Goal: Task Accomplishment & Management: Complete application form

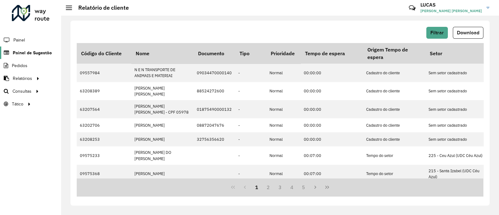
click at [40, 51] on span "Painel de Sugestão" at bounding box center [32, 53] width 39 height 7
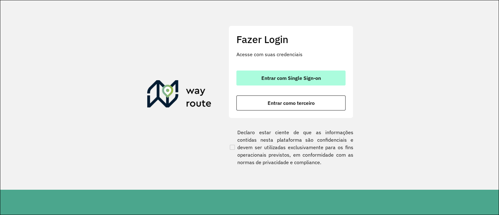
click at [266, 80] on span "Entrar com Single Sign-on" at bounding box center [292, 78] width 60 height 5
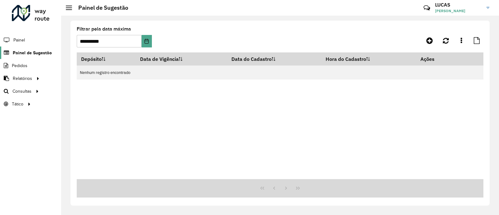
click at [32, 52] on span "Painel de Sugestão" at bounding box center [32, 53] width 39 height 7
click at [429, 41] on icon at bounding box center [430, 40] width 7 height 7
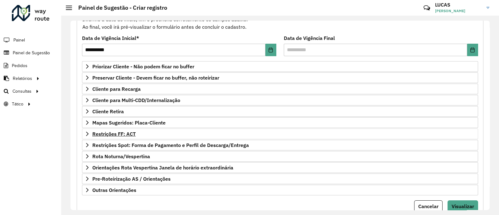
scroll to position [78, 0]
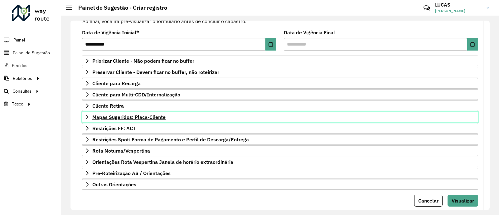
click at [134, 117] on span "Mapas Sugeridos: Placa-Cliente" at bounding box center [128, 117] width 73 height 5
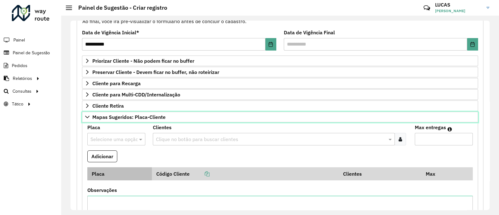
scroll to position [117, 0]
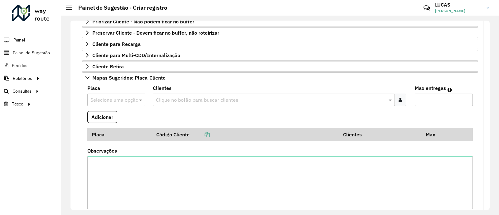
click at [116, 97] on div "Selecione uma opção" at bounding box center [116, 100] width 58 height 12
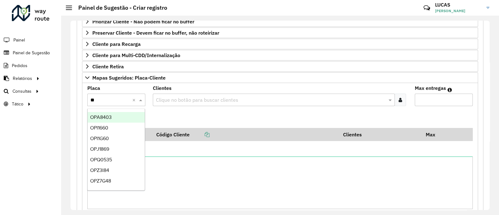
type input "***"
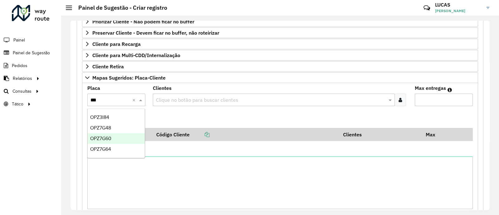
click at [123, 136] on div "OPZ7G60" at bounding box center [116, 138] width 57 height 11
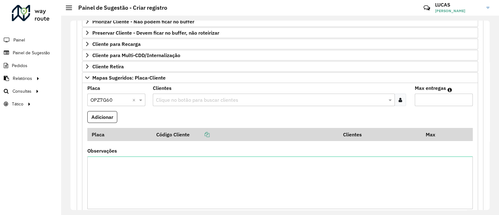
click at [178, 101] on input "text" at bounding box center [270, 99] width 233 height 7
paste input "*****"
type input "*****"
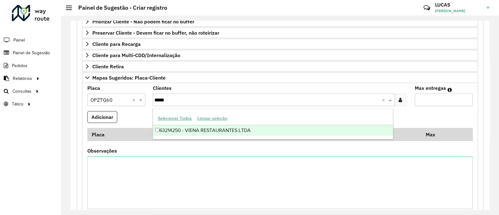
click at [191, 132] on div "63214250 - VIENA RESTAURANTES LTDA" at bounding box center [273, 130] width 241 height 11
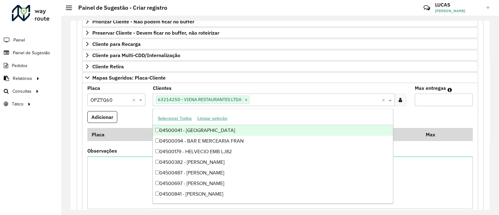
click at [441, 100] on input "Max entregas" at bounding box center [444, 100] width 58 height 12
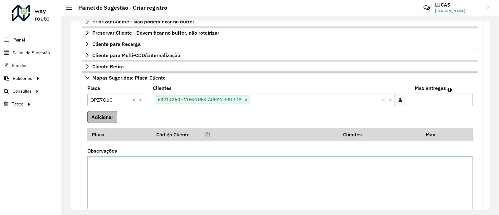
type input "**"
click at [97, 117] on button "Adicionar" at bounding box center [102, 117] width 30 height 12
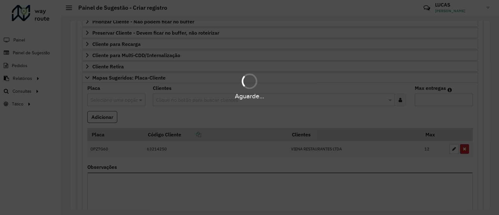
click at [174, 180] on textarea "Observações" at bounding box center [280, 199] width 386 height 53
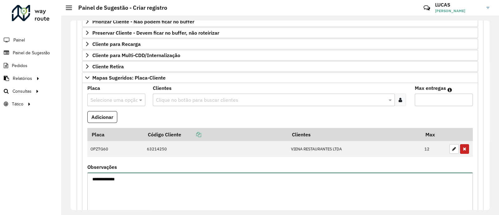
type textarea "**********"
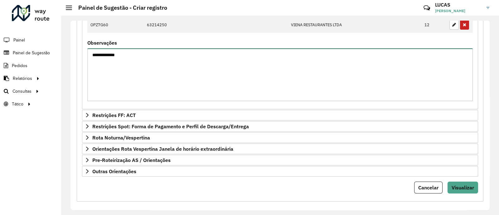
scroll to position [245, 0]
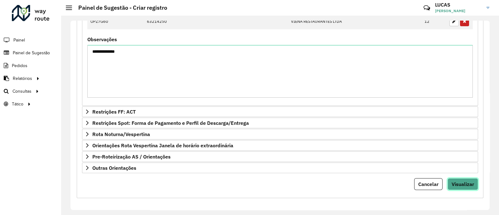
click at [465, 181] on span "Visualizar" at bounding box center [463, 184] width 22 height 6
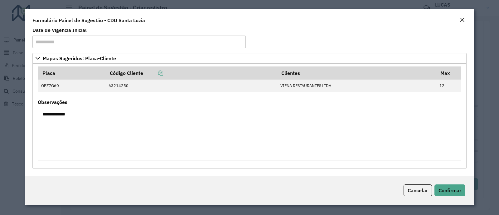
scroll to position [5, 0]
click at [456, 191] on span "Confirmar" at bounding box center [450, 190] width 23 height 6
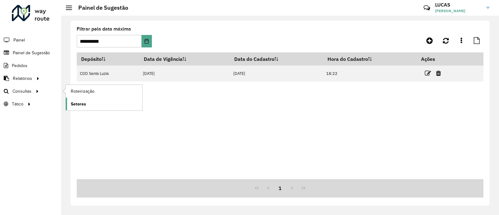
click at [81, 101] on span "Setores" at bounding box center [78, 104] width 15 height 7
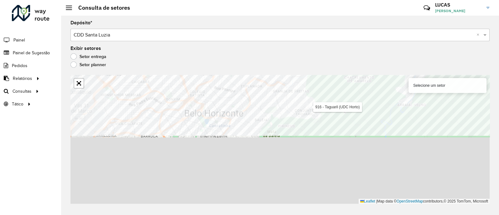
click at [312, 49] on formly-group "Depósito * Selecione um depósito × CDD Santa Luzia × Exibir setores Setor entre…" at bounding box center [280, 112] width 419 height 183
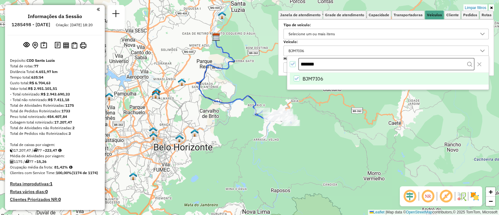
scroll to position [3, 21]
click at [297, 66] on div "*******" at bounding box center [388, 64] width 202 height 17
click at [292, 64] on icon "All items selected" at bounding box center [293, 64] width 4 height 4
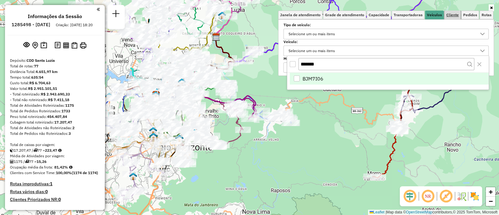
click at [451, 15] on span "Cliente" at bounding box center [453, 15] width 12 height 4
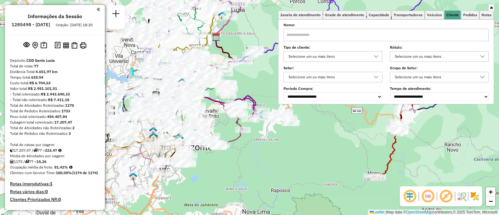
click at [312, 76] on div "Selecione um ou mais itens" at bounding box center [329, 77] width 84 height 10
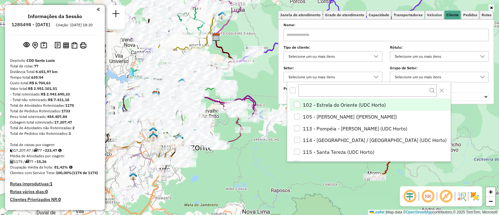
scroll to position [3, 21]
click at [328, 55] on div "Selecione um ou mais itens" at bounding box center [329, 56] width 84 height 10
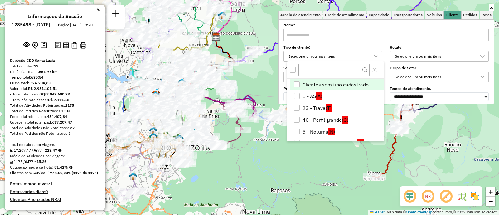
scroll to position [96, 0]
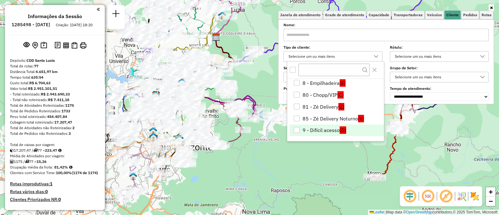
click at [323, 128] on li "9 - Difícil acesso (D)" at bounding box center [337, 131] width 94 height 12
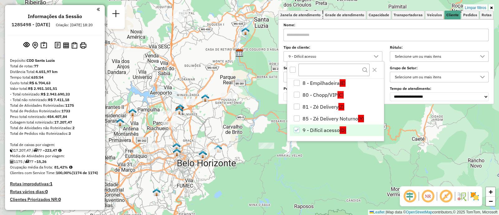
drag, startPoint x: 199, startPoint y: 106, endPoint x: 228, endPoint y: 131, distance: 38.3
click at [228, 132] on div "Limpar filtros Janela de atendimento Grade de atendimento Capacidade Transporta…" at bounding box center [249, 107] width 499 height 215
